Goal: Information Seeking & Learning: Learn about a topic

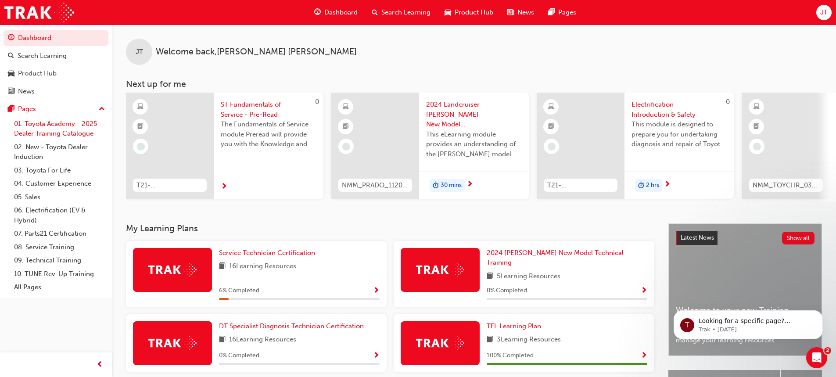
click at [36, 134] on link "01. Toyota Academy - 2025 Dealer Training Catalogue" at bounding box center [60, 128] width 98 height 23
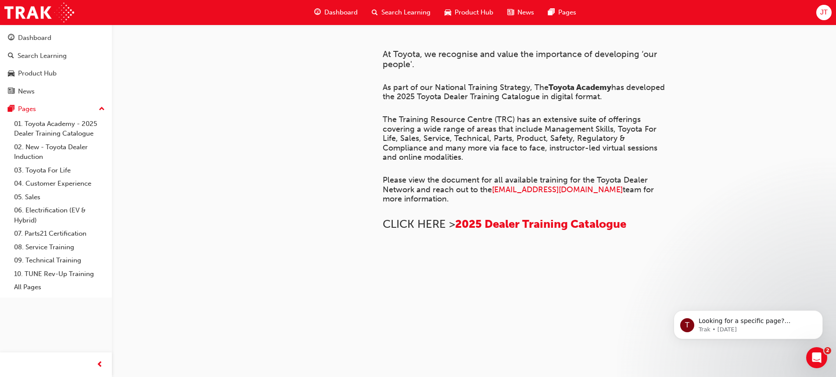
scroll to position [316, 0]
click at [413, 217] on span "2025 Dealer Training Catalogue" at bounding box center [540, 224] width 171 height 14
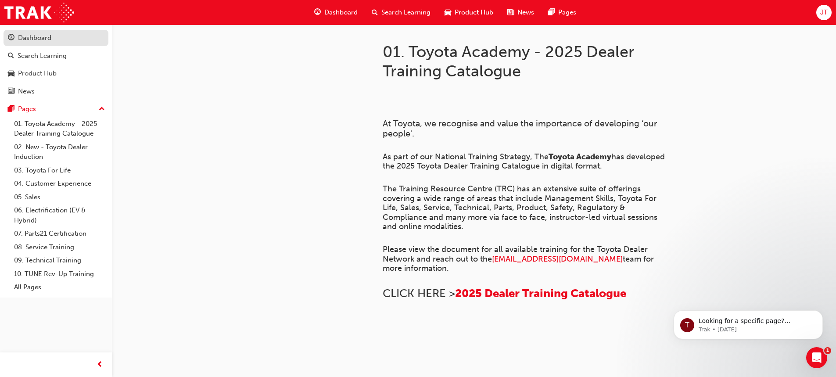
click at [49, 38] on div "Dashboard" at bounding box center [34, 38] width 33 height 10
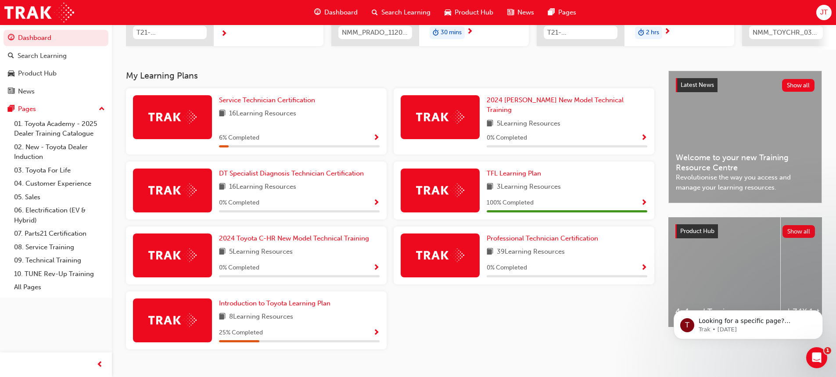
scroll to position [163, 0]
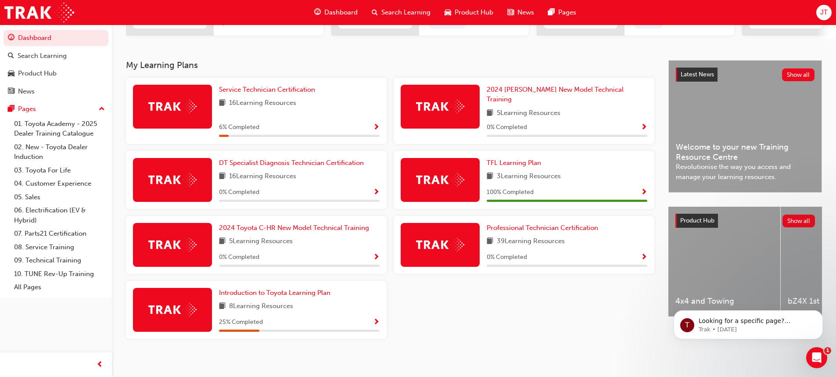
click at [326, 122] on div "6 % Completed" at bounding box center [299, 127] width 161 height 11
click at [269, 91] on span "Service Technician Certification" at bounding box center [267, 90] width 96 height 8
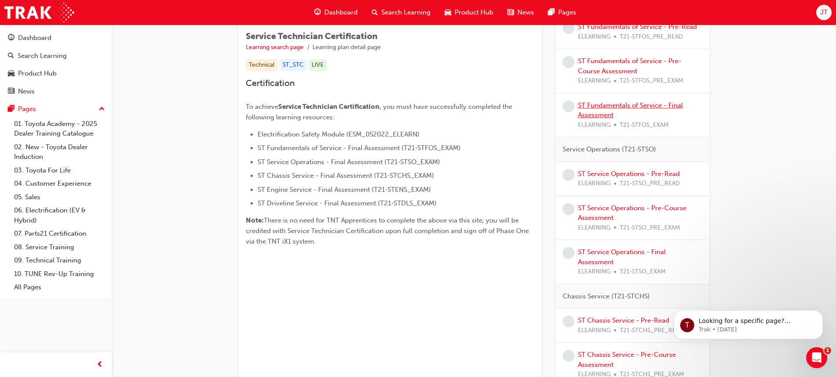
scroll to position [176, 0]
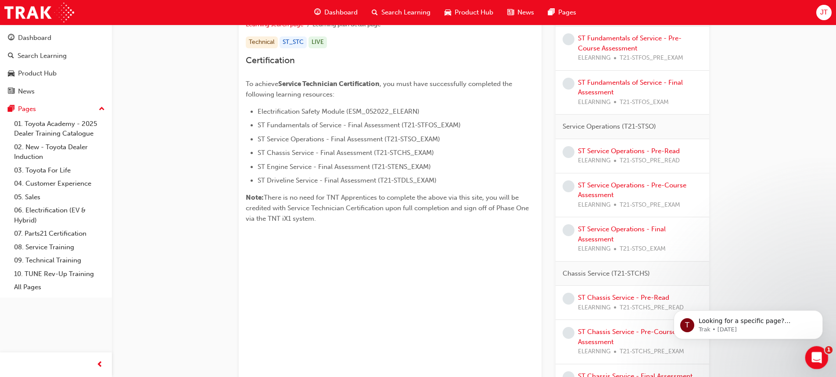
click at [820, 352] on div "Open Intercom Messenger" at bounding box center [815, 356] width 29 height 29
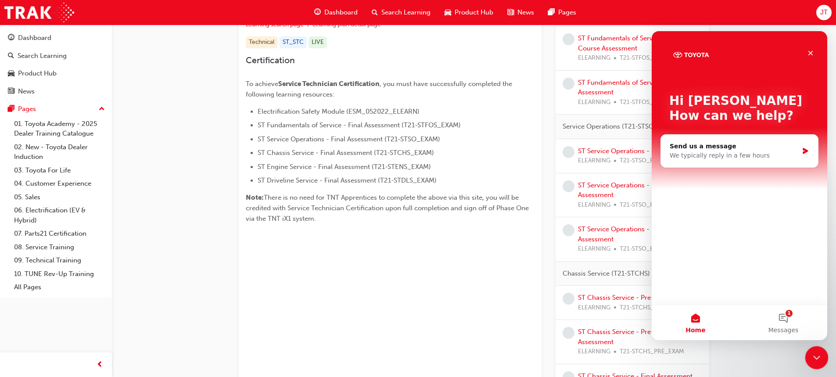
scroll to position [0, 0]
drag, startPoint x: 818, startPoint y: 351, endPoint x: 1617, endPoint y: 692, distance: 868.5
click at [819, 350] on div "Close Intercom Messenger" at bounding box center [815, 356] width 21 height 21
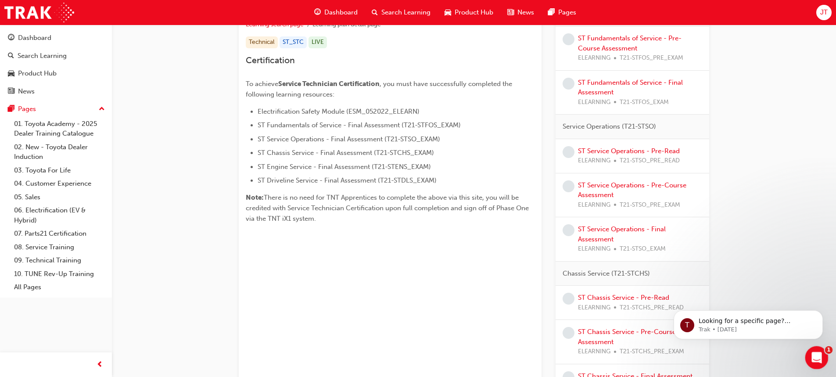
drag, startPoint x: 816, startPoint y: 364, endPoint x: 1602, endPoint y: 695, distance: 853.2
click at [816, 365] on div "Open Intercom Messenger" at bounding box center [815, 356] width 29 height 29
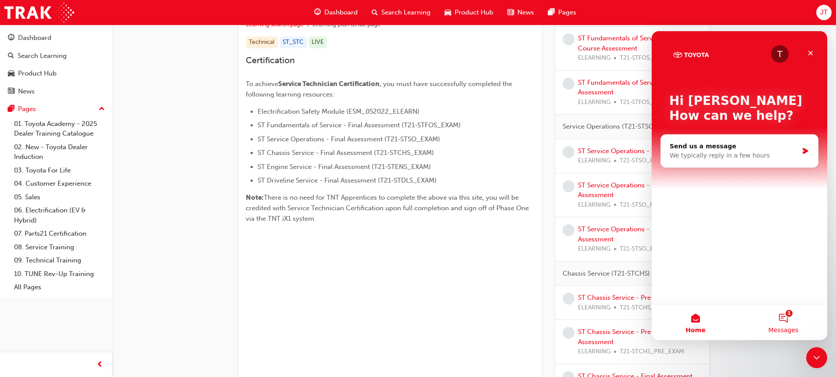
click at [775, 319] on button "1 Messages" at bounding box center [783, 322] width 88 height 35
